Goal: Find specific page/section: Find specific page/section

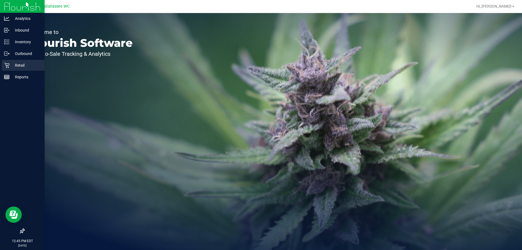
click at [7, 63] on icon at bounding box center [6, 64] width 5 height 5
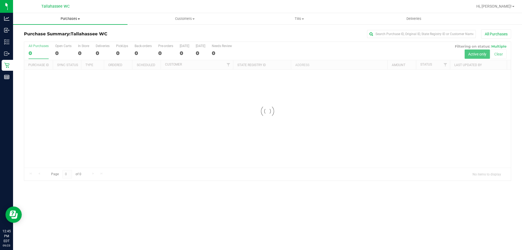
click at [74, 20] on span "Purchases" at bounding box center [70, 18] width 114 height 5
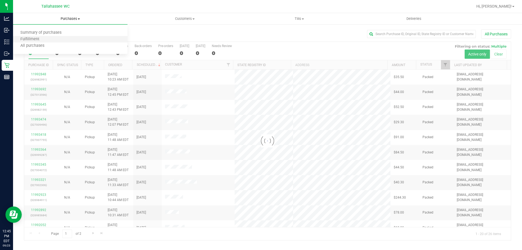
click at [55, 36] on li "Fulfillment" at bounding box center [70, 39] width 114 height 7
